Goal: Information Seeking & Learning: Learn about a topic

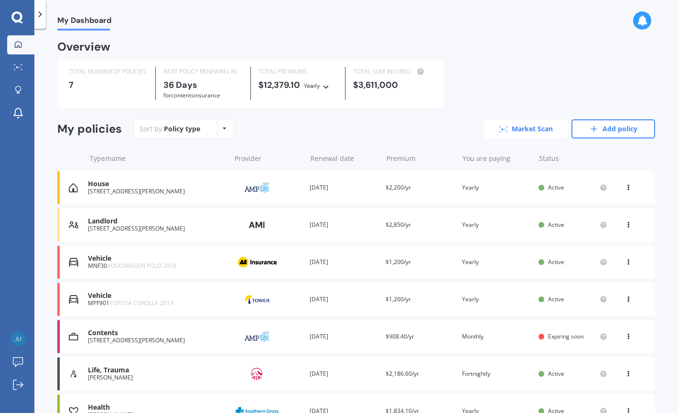
click at [541, 126] on link "Market Scan" at bounding box center [526, 129] width 84 height 19
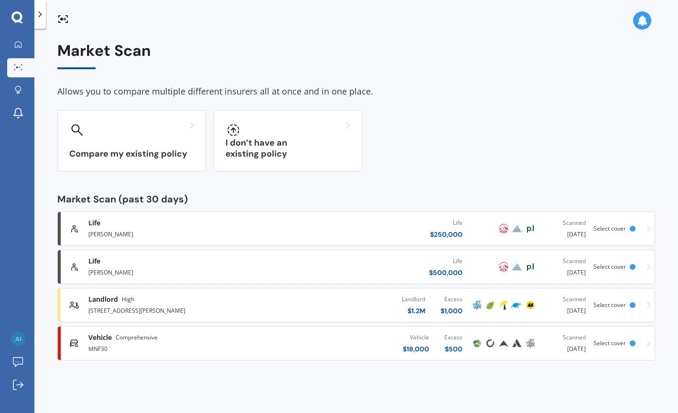
click at [331, 358] on link "Vehicle Comprehensive MNF30 Vehicle $ 18,000 Excess $ 500 Scanned [DATE] Select…" at bounding box center [356, 343] width 598 height 34
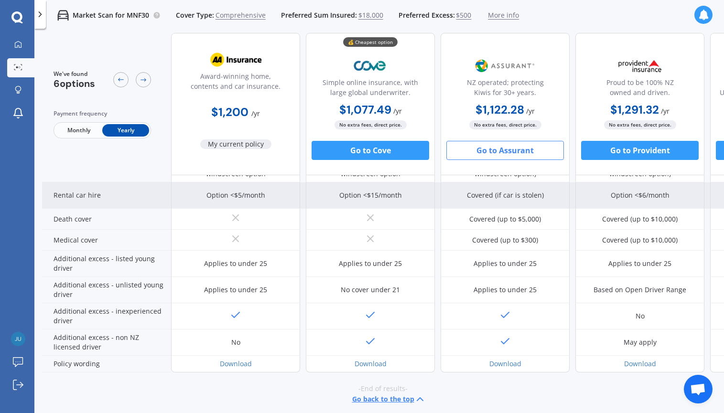
scroll to position [408, 0]
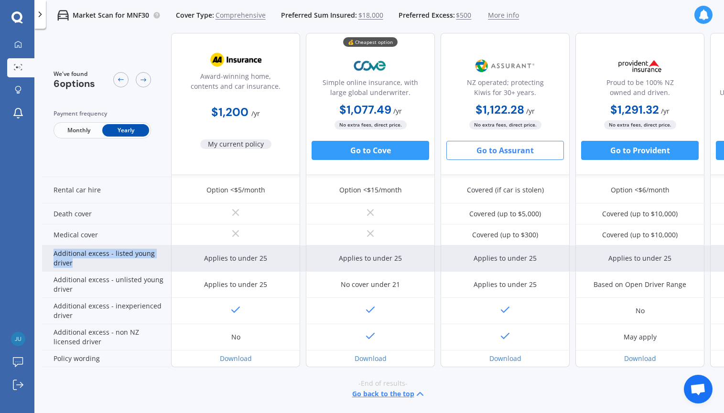
drag, startPoint x: 83, startPoint y: 257, endPoint x: 50, endPoint y: 249, distance: 34.1
click at [50, 249] on div "Additional excess - listed young driver" at bounding box center [106, 259] width 129 height 26
copy div "Additional excess - listed young driver"
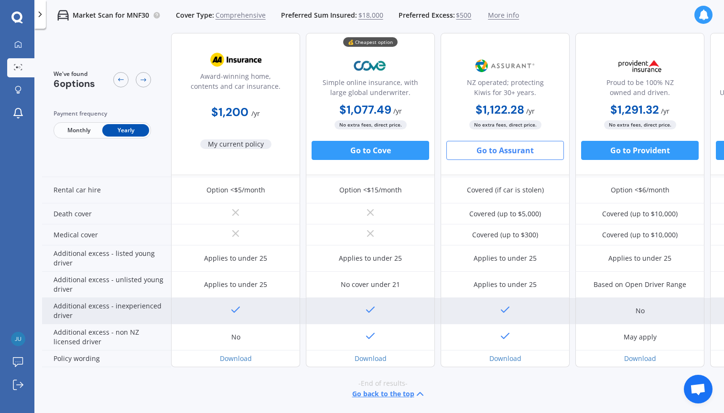
click at [303, 298] on div "No" at bounding box center [572, 311] width 803 height 26
